Goal: Transaction & Acquisition: Purchase product/service

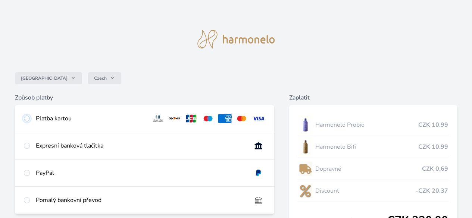
click at [30, 120] on input "radio" at bounding box center [27, 119] width 6 height 6
radio input "true"
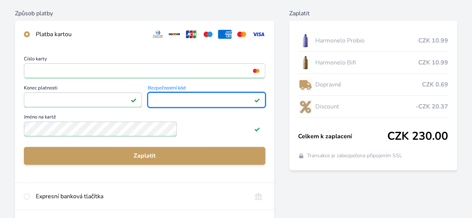
scroll to position [104, 0]
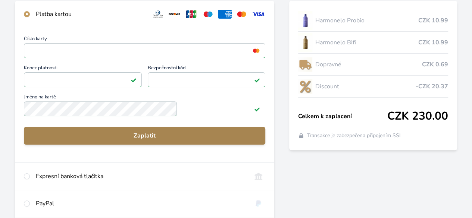
click at [195, 140] on span "Zaplatit" at bounding box center [144, 135] width 229 height 9
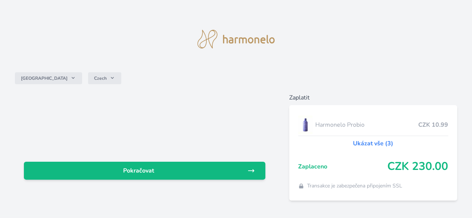
click at [353, 145] on link "Ukázat vše (3)" at bounding box center [373, 143] width 40 height 9
